Goal: Task Accomplishment & Management: Complete application form

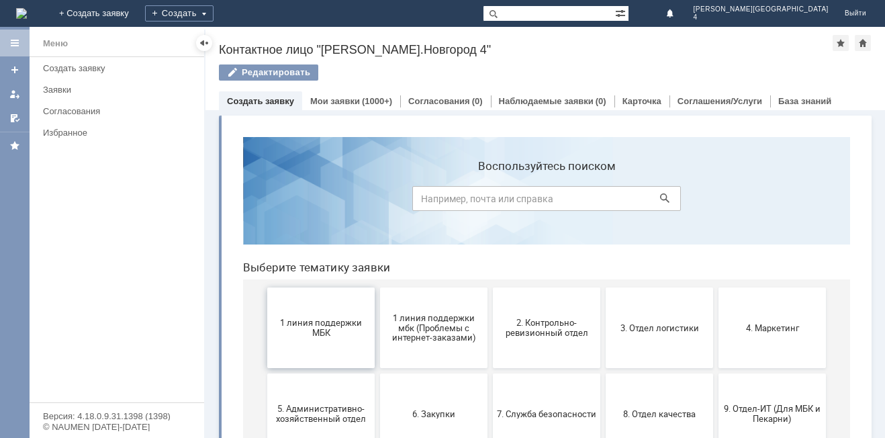
click at [332, 296] on button "1 линия поддержки МБК" at bounding box center [320, 327] width 107 height 81
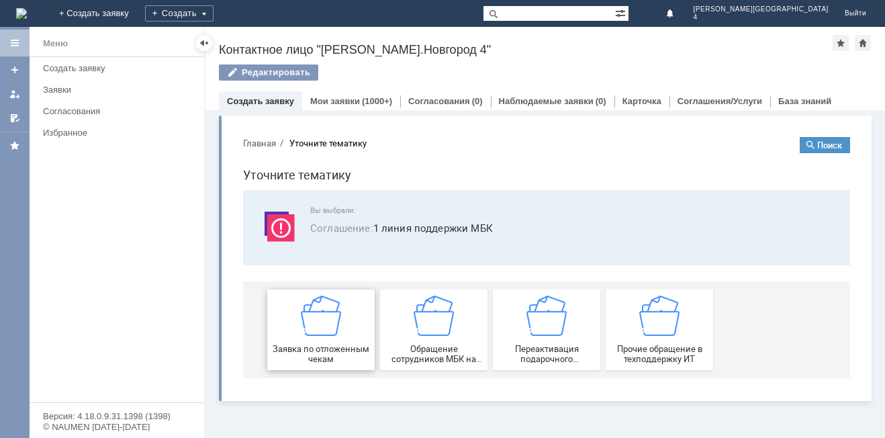
drag, startPoint x: 330, startPoint y: 321, endPoint x: 563, endPoint y: 449, distance: 265.1
click at [330, 321] on img at bounding box center [321, 316] width 40 height 40
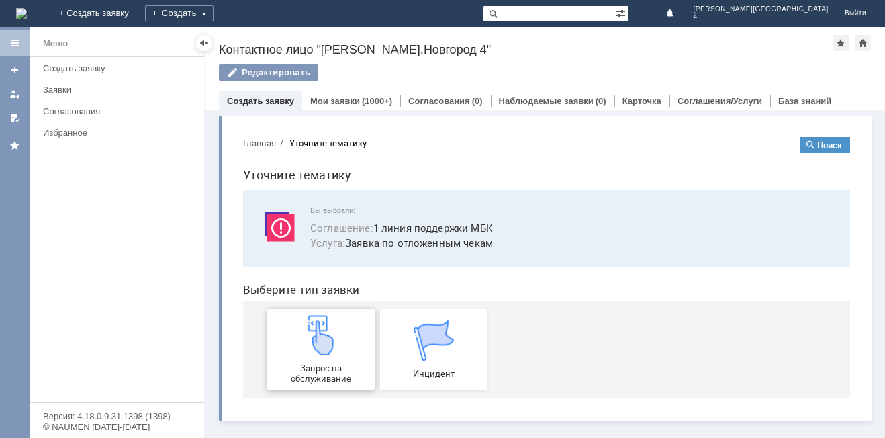
click at [332, 325] on img at bounding box center [321, 335] width 40 height 40
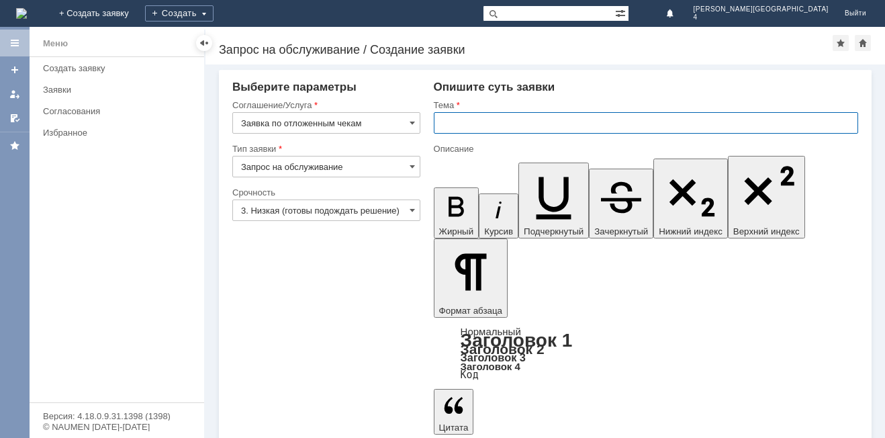
click at [511, 114] on input "text" at bounding box center [646, 122] width 424 height 21
type input "отложенный чек"
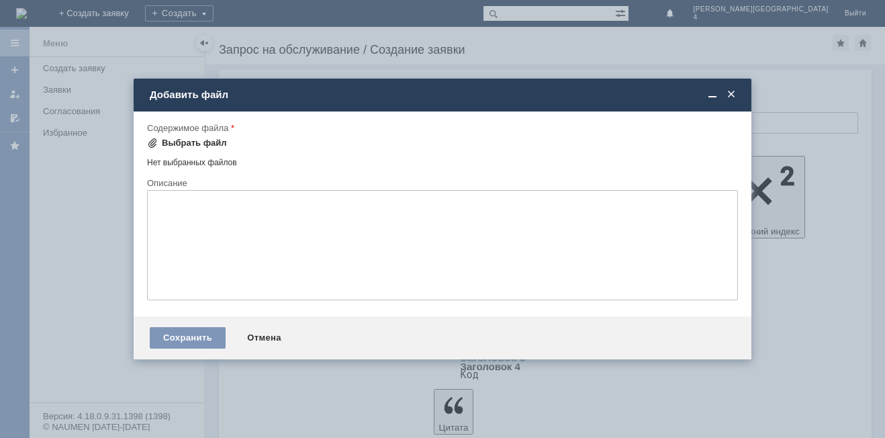
click at [193, 142] on div "Выбрать файл" at bounding box center [194, 143] width 65 height 11
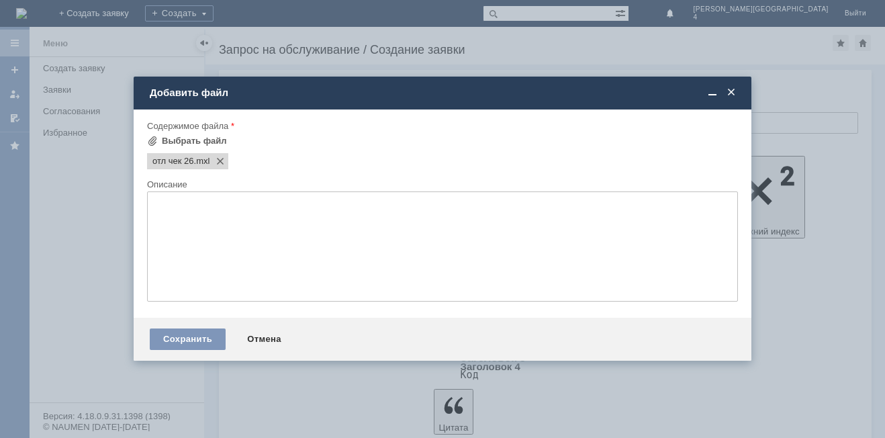
click at [314, 243] on textarea at bounding box center [442, 246] width 591 height 110
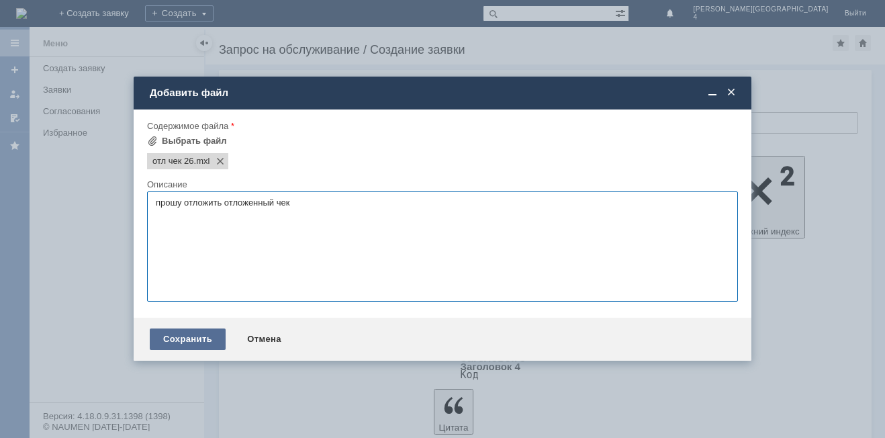
type textarea "прошу отложить отложенный чек"
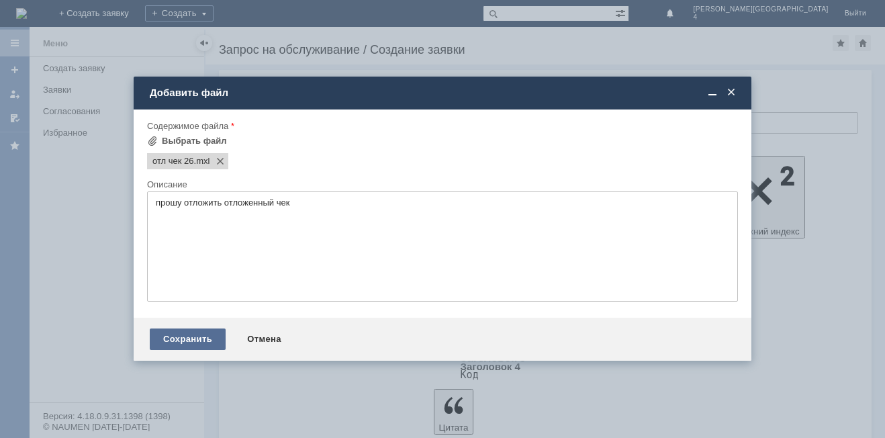
click at [157, 338] on div "Сохранить" at bounding box center [188, 338] width 76 height 21
